Goal: Information Seeking & Learning: Learn about a topic

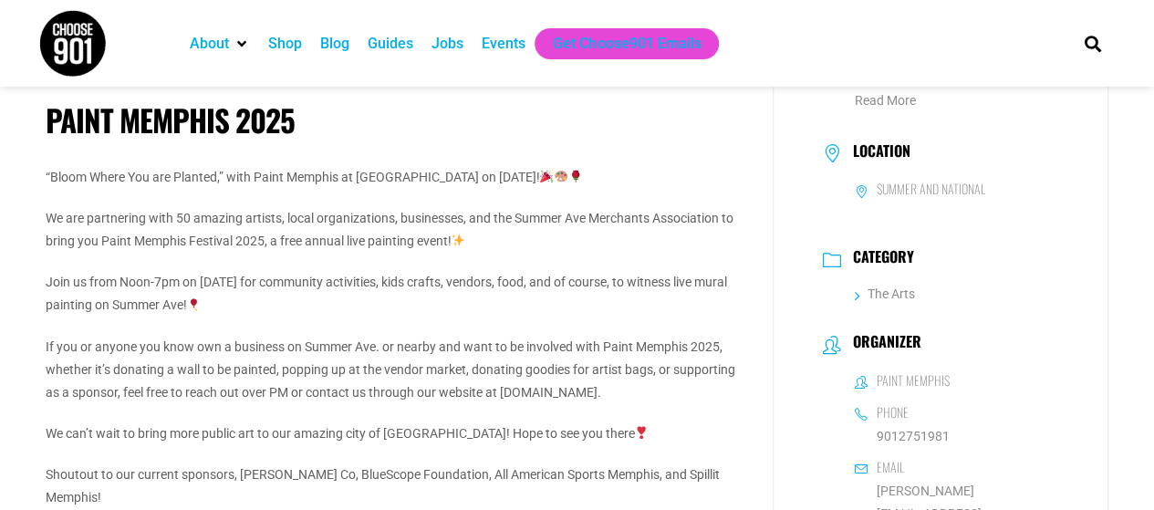
scroll to position [274, 0]
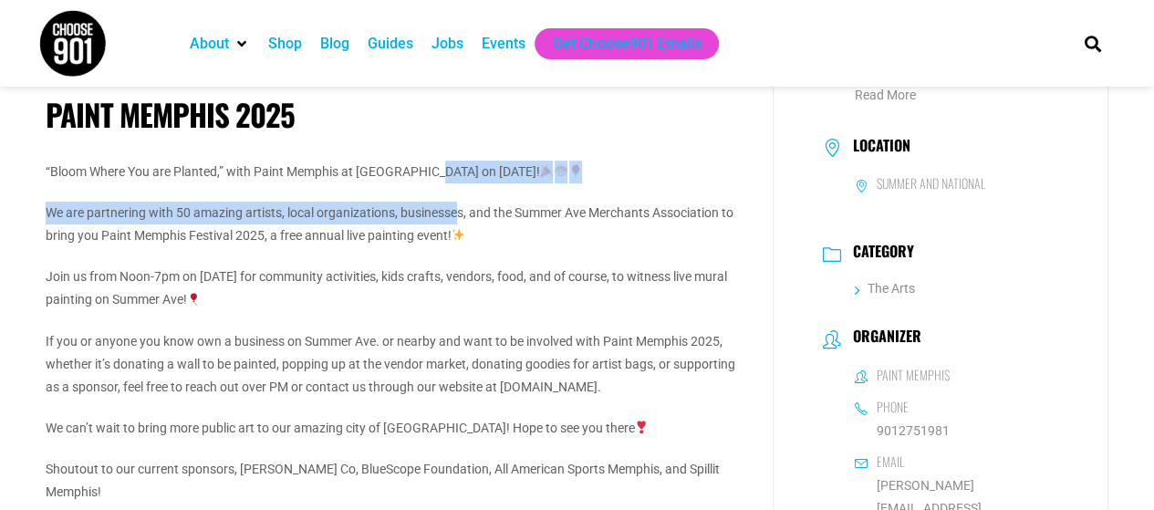
drag, startPoint x: 439, startPoint y: 168, endPoint x: 461, endPoint y: 222, distance: 58.1
click at [460, 218] on div "“Bloom Where You are Planted,” with Paint Memphis at [GEOGRAPHIC_DATA] on [DATE…" at bounding box center [396, 374] width 700 height 426
click at [465, 238] on img at bounding box center [458, 234] width 13 height 13
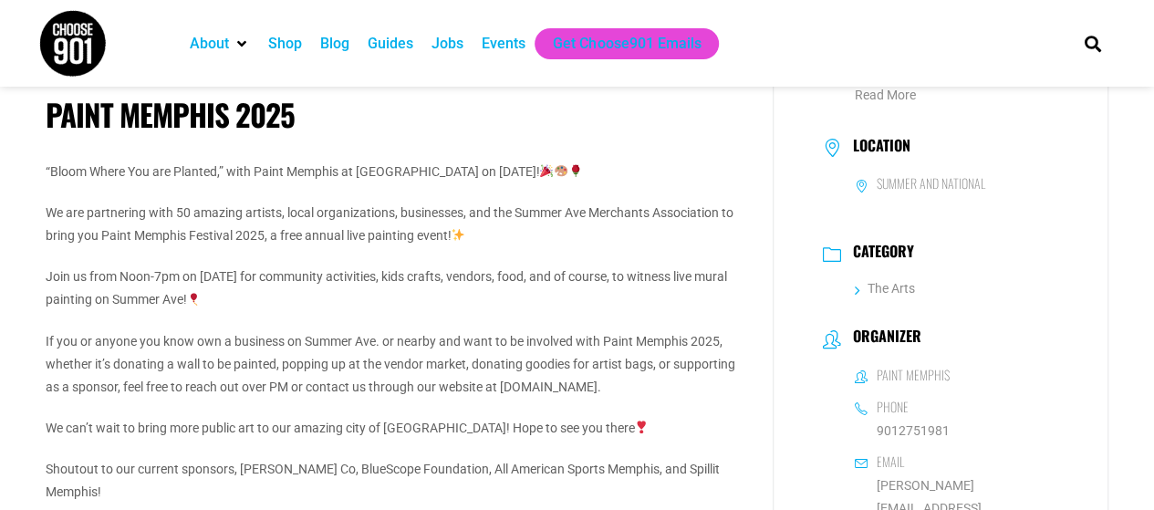
click at [556, 231] on p "We are partnering with 50 amazing artists, local organizations, businesses, and…" at bounding box center [396, 225] width 700 height 46
click at [329, 276] on p "Join us from Noon-7pm on [DATE] for community activities, kids crafts, vendors,…" at bounding box center [396, 289] width 700 height 46
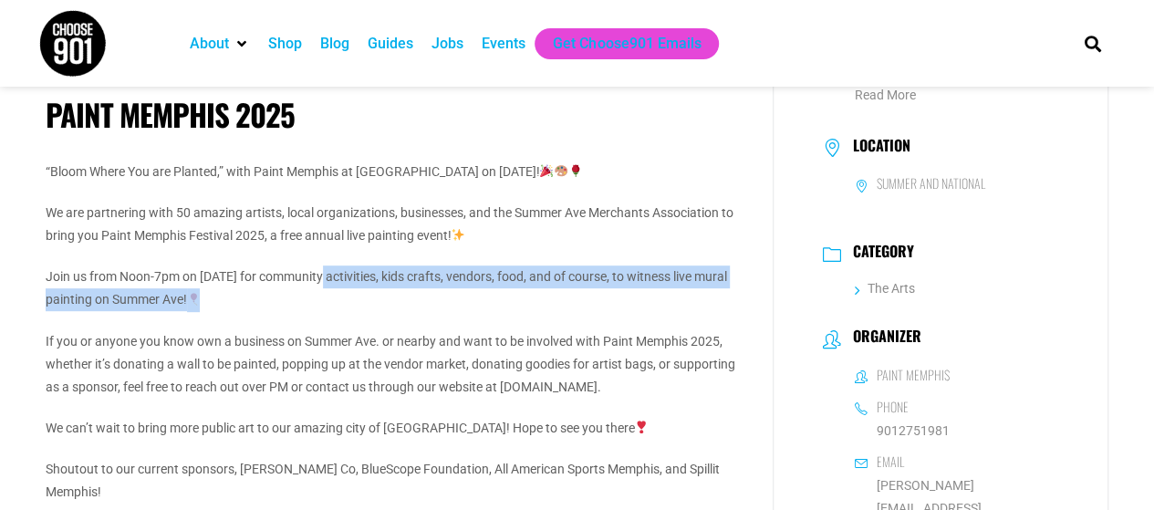
drag, startPoint x: 319, startPoint y: 263, endPoint x: 336, endPoint y: 296, distance: 36.7
click at [336, 296] on div "“Bloom Where You are Planted,” with Paint Memphis at [GEOGRAPHIC_DATA] on [DATE…" at bounding box center [396, 374] width 700 height 426
click at [336, 296] on p "Join us from Noon-7pm on [DATE] for community activities, kids crafts, vendors,…" at bounding box center [396, 289] width 700 height 46
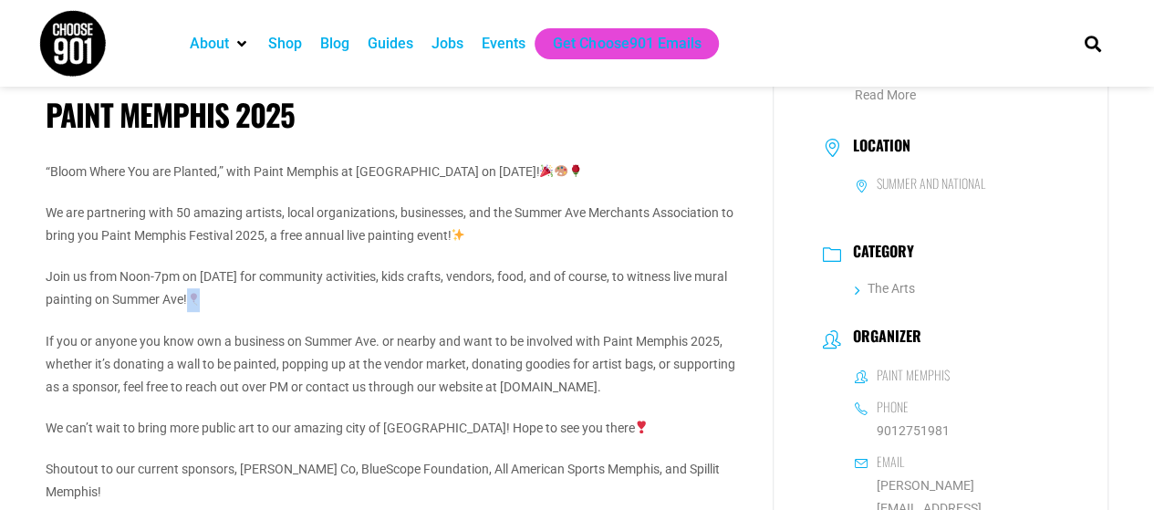
click at [336, 296] on p "Join us from Noon-7pm on [DATE] for community activities, kids crafts, vendors,…" at bounding box center [396, 289] width 700 height 46
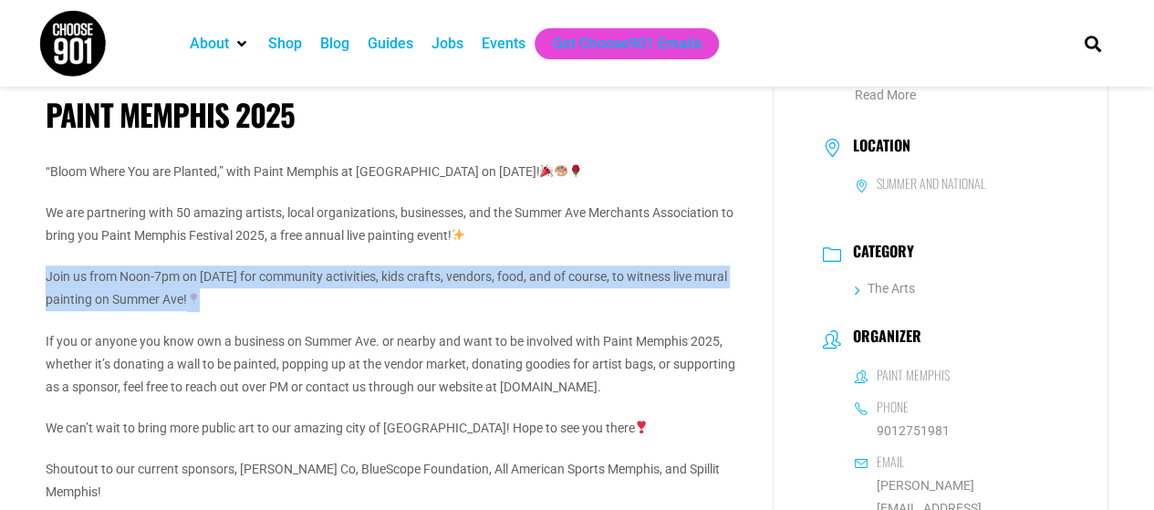
click at [336, 296] on p "Join us from Noon-7pm on [DATE] for community activities, kids crafts, vendors,…" at bounding box center [396, 289] width 700 height 46
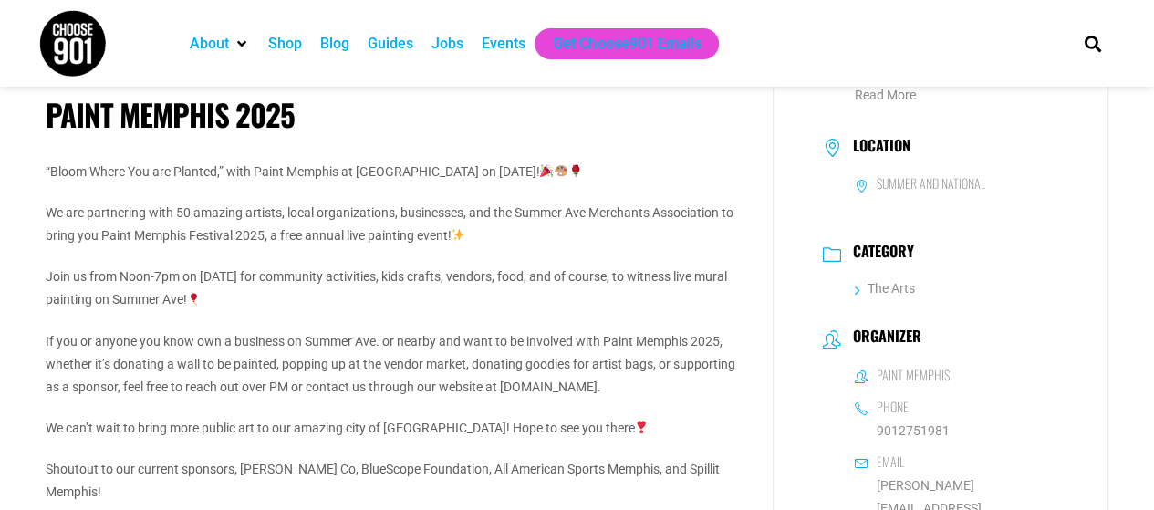
click at [553, 316] on div "“Bloom Where You are Planted,” with Paint Memphis at [GEOGRAPHIC_DATA] on [DATE…" at bounding box center [396, 374] width 700 height 426
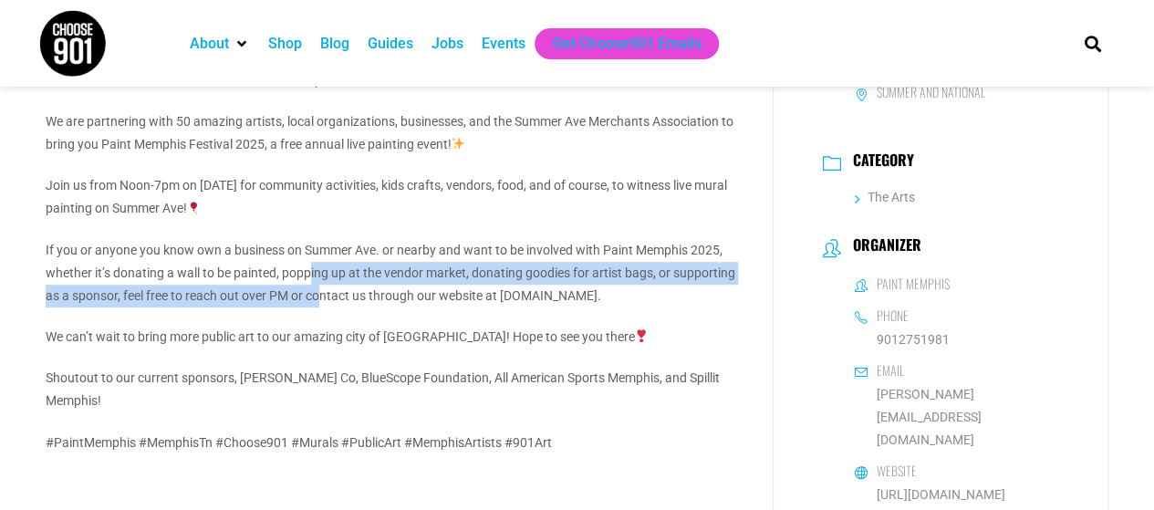
drag, startPoint x: 317, startPoint y: 287, endPoint x: 323, endPoint y: 311, distance: 25.5
click at [323, 311] on div "“Bloom Where You are Planted,” with Paint Memphis at [GEOGRAPHIC_DATA] on [DATE…" at bounding box center [396, 282] width 700 height 426
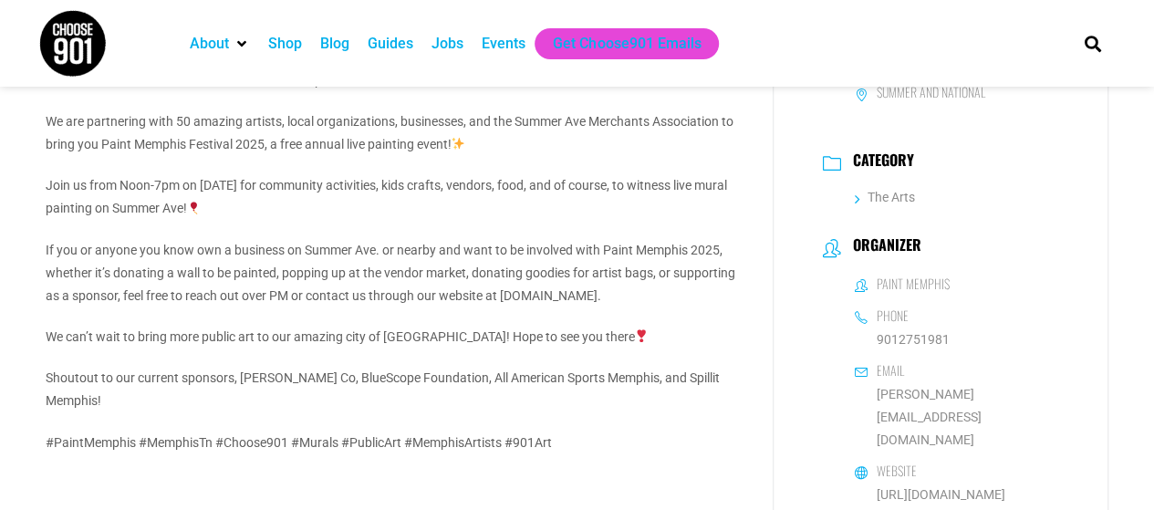
click at [469, 320] on div "“Bloom Where You are Planted,” with Paint Memphis at [GEOGRAPHIC_DATA] on [DATE…" at bounding box center [396, 282] width 700 height 426
